Goal: Task Accomplishment & Management: Use online tool/utility

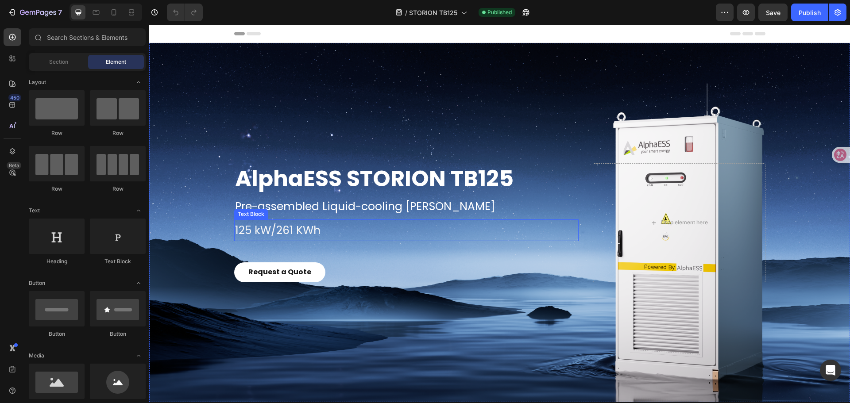
click at [258, 230] on p "125 kW/261 KWh" at bounding box center [406, 230] width 343 height 20
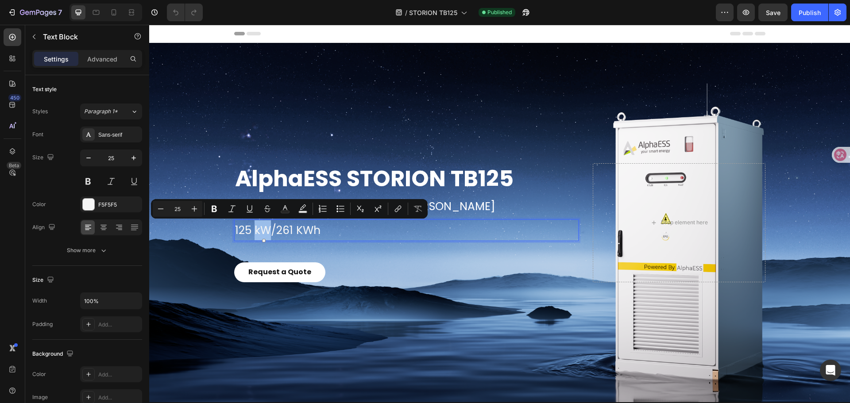
click at [258, 230] on p "125 kW/261 KWh" at bounding box center [406, 230] width 343 height 20
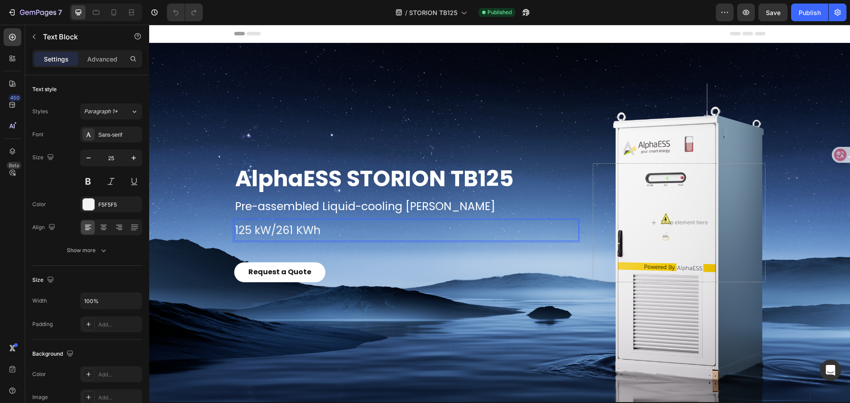
click at [298, 229] on p "125 kW/261 KWh" at bounding box center [406, 230] width 343 height 20
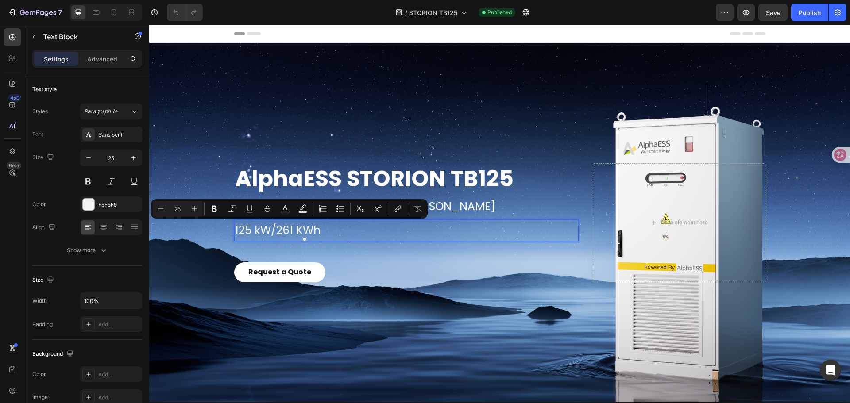
click at [298, 234] on p "125 kW/261 KWh" at bounding box center [406, 230] width 343 height 20
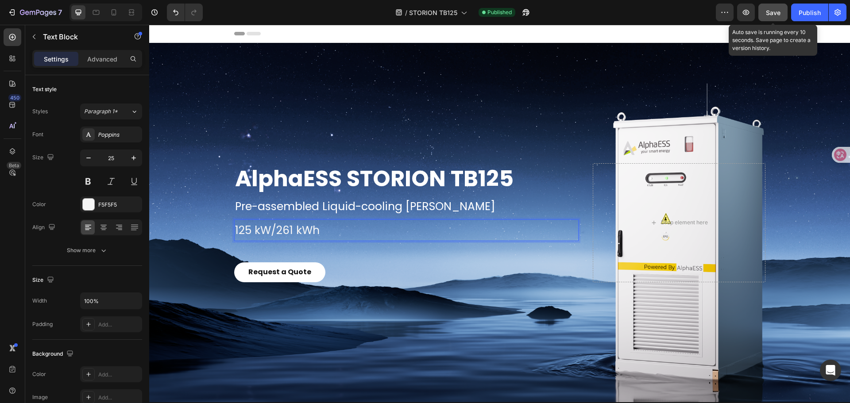
click at [778, 12] on span "Save" at bounding box center [773, 13] width 15 height 8
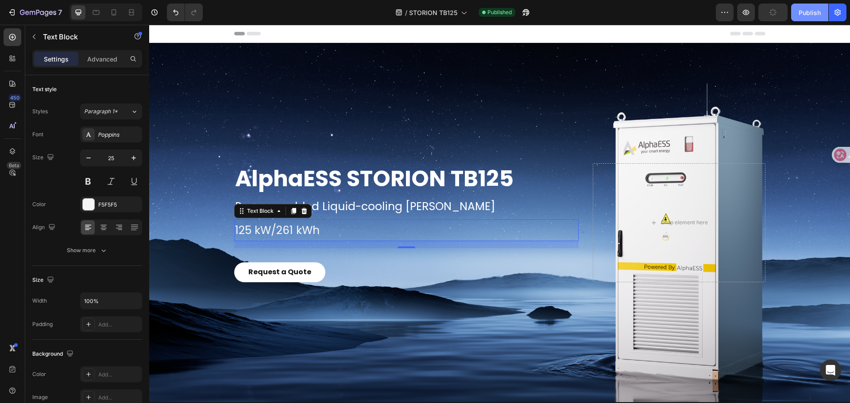
click at [801, 15] on div "Publish" at bounding box center [809, 12] width 22 height 9
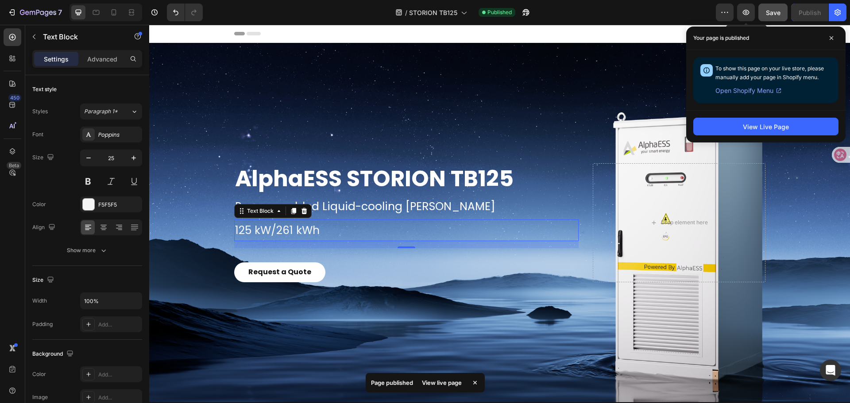
click at [737, 17] on button "button" at bounding box center [746, 13] width 18 height 18
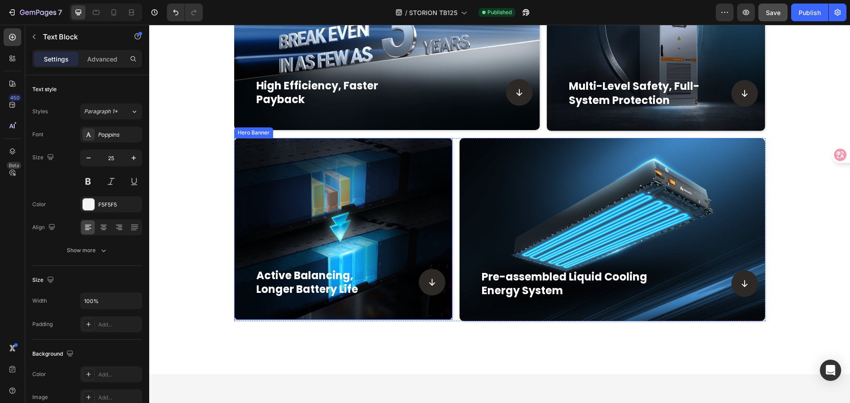
scroll to position [752, 0]
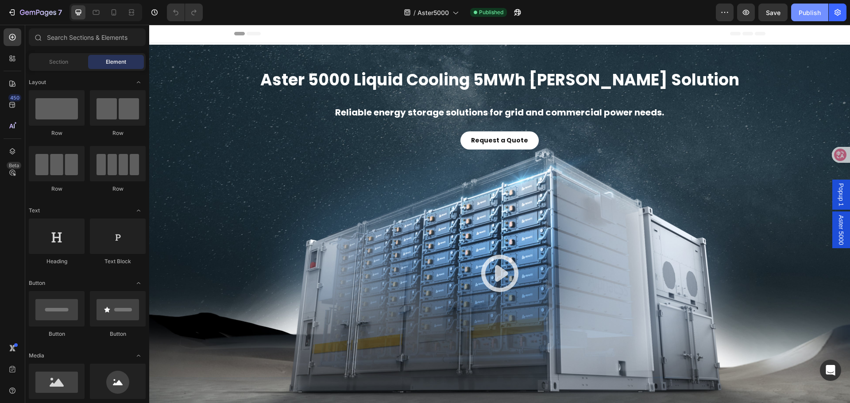
click at [810, 13] on div "Publish" at bounding box center [809, 12] width 22 height 9
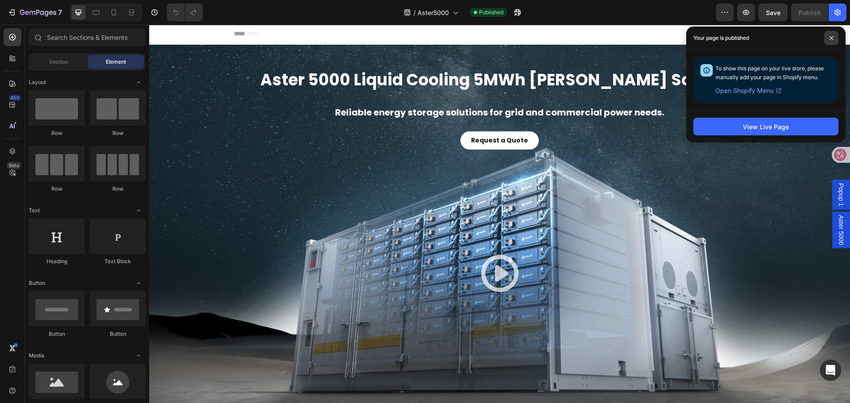
click at [832, 37] on icon at bounding box center [831, 38] width 4 height 4
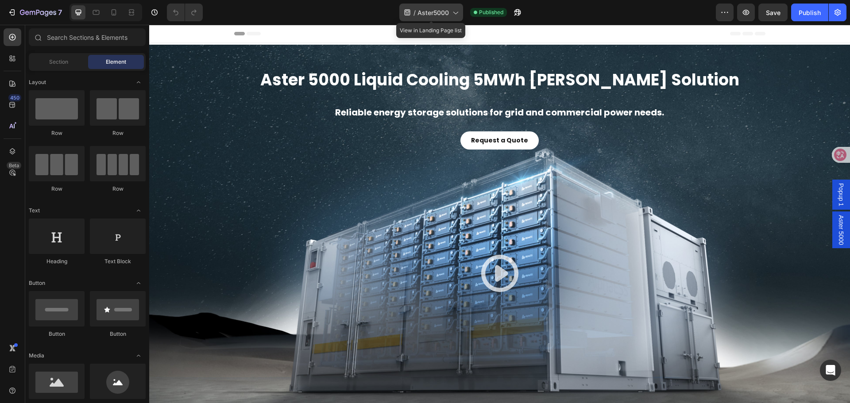
click at [416, 15] on div "/ Aster5000" at bounding box center [431, 13] width 64 height 18
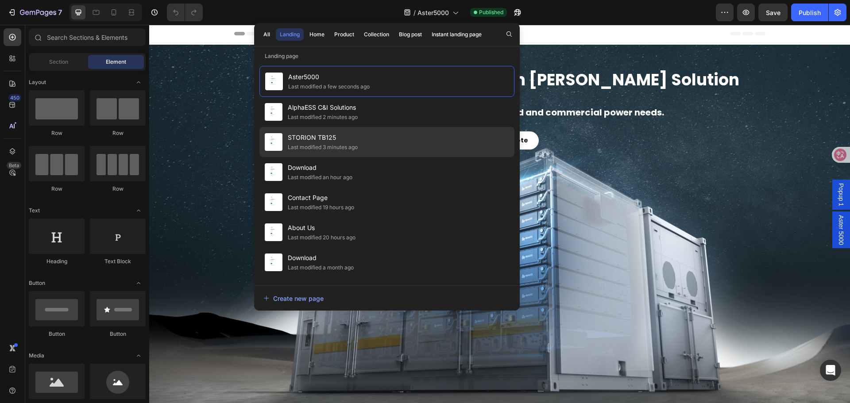
click at [393, 157] on div "STORION TB125 Last modified 3 minutes ago" at bounding box center [386, 172] width 255 height 30
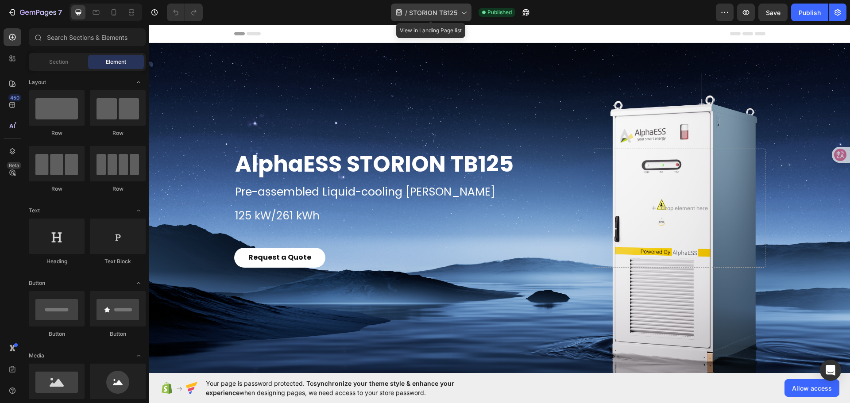
click at [457, 14] on div "/ STORION TB125" at bounding box center [431, 13] width 81 height 18
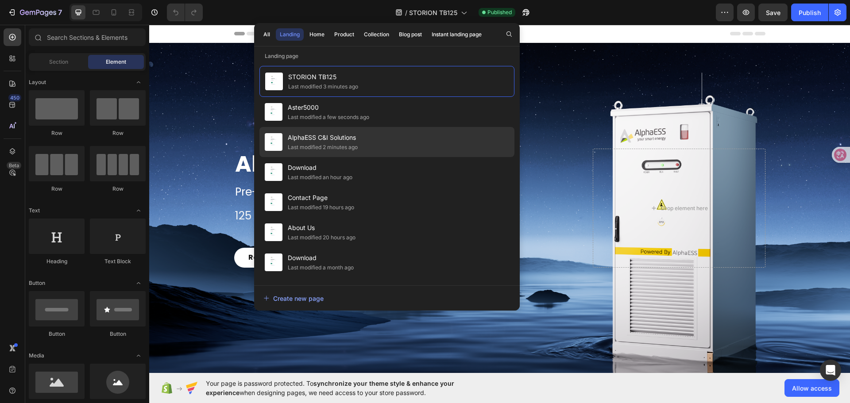
click at [430, 157] on div "AlphaESS C&I Solutions Last modified 2 minutes ago" at bounding box center [386, 172] width 255 height 30
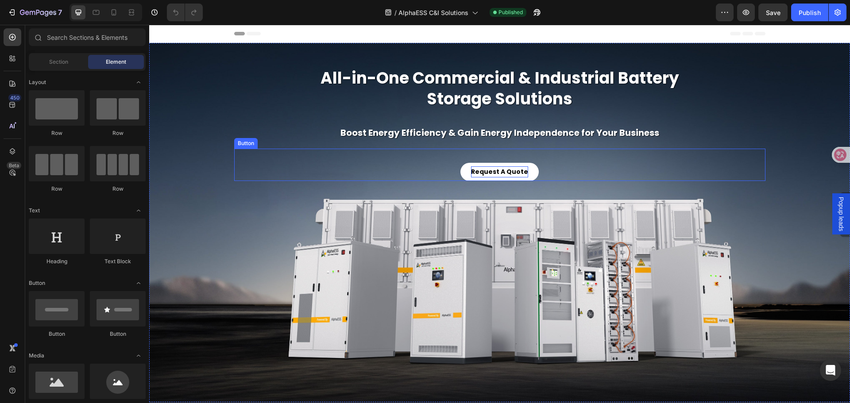
click at [501, 171] on p "Request A Quote" at bounding box center [499, 171] width 57 height 11
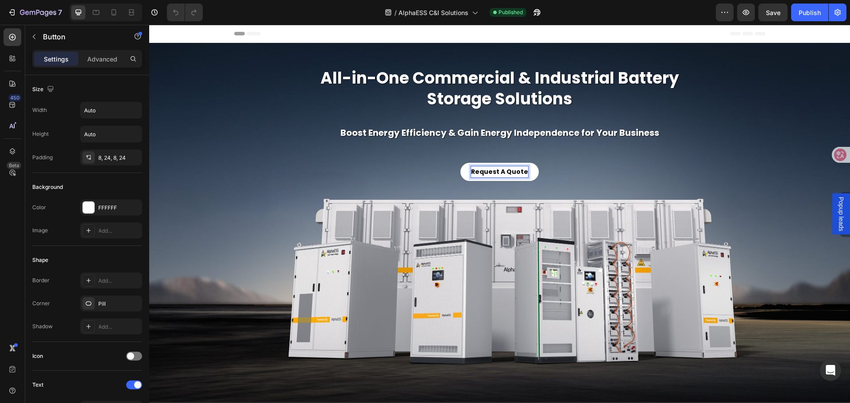
click at [501, 173] on p "Request A Quote" at bounding box center [499, 171] width 57 height 11
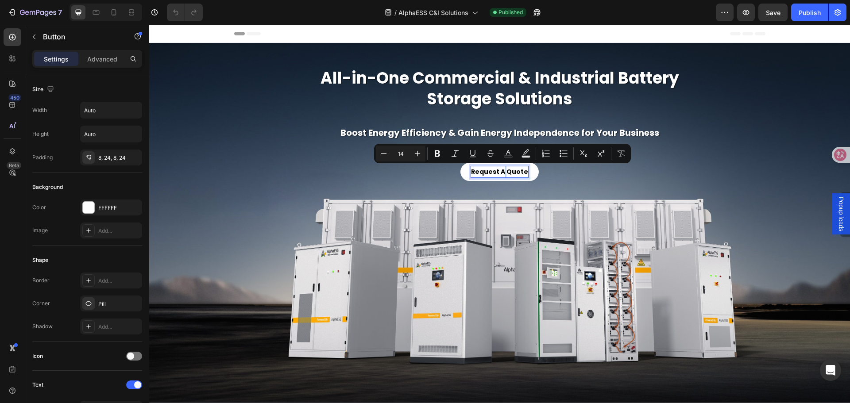
click at [499, 172] on p "Request A Quote" at bounding box center [499, 171] width 57 height 11
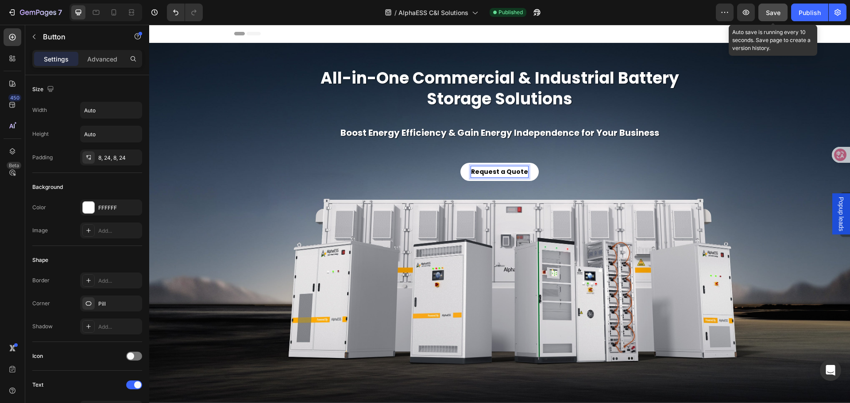
click at [770, 13] on span "Save" at bounding box center [773, 13] width 15 height 8
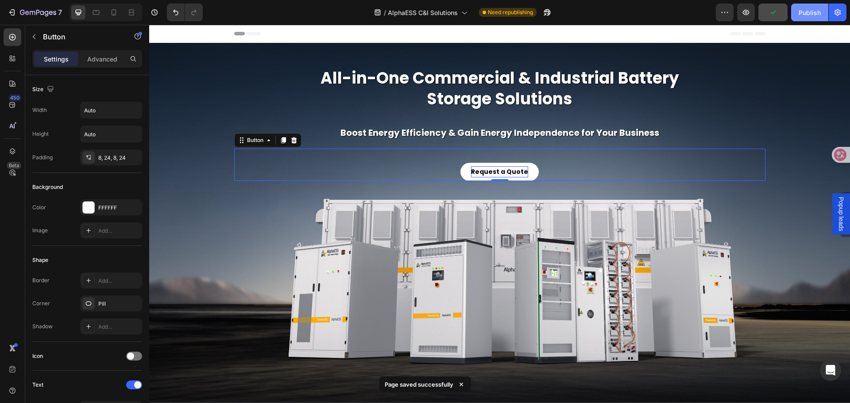
click at [805, 12] on div "Publish" at bounding box center [809, 12] width 22 height 9
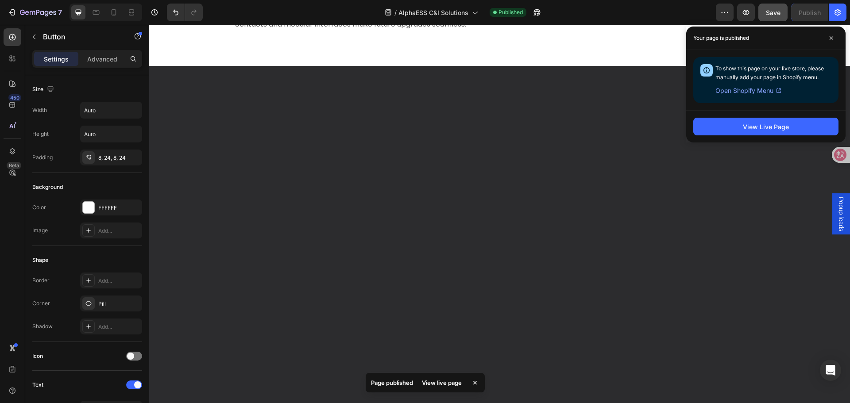
scroll to position [1202, 0]
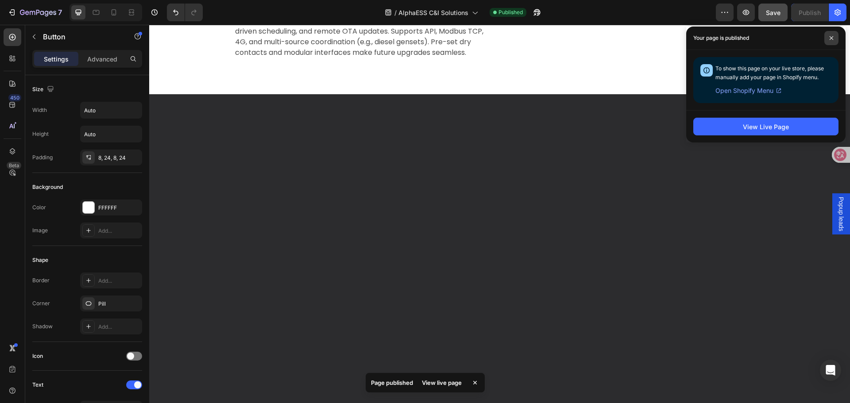
click at [835, 39] on span at bounding box center [831, 38] width 14 height 14
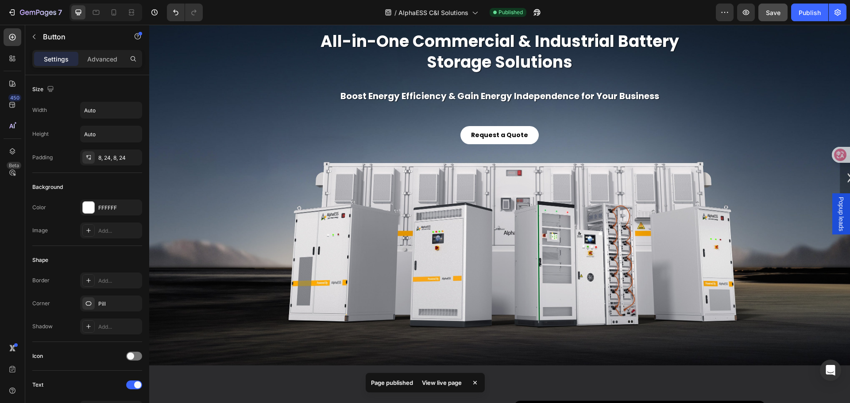
scroll to position [0, 0]
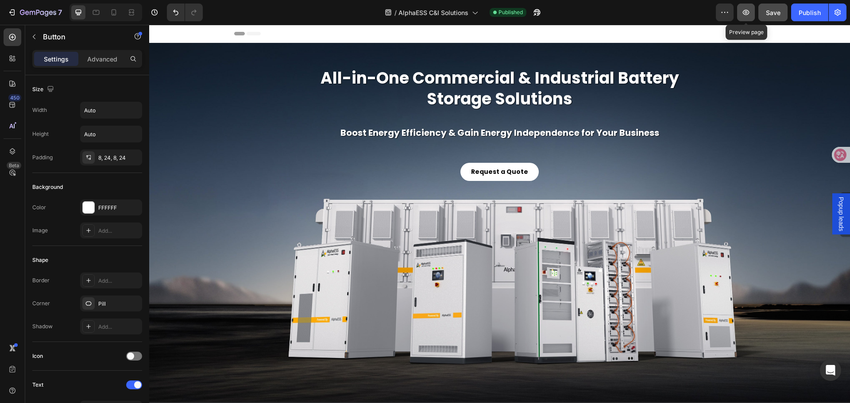
click at [751, 13] on button "button" at bounding box center [746, 13] width 18 height 18
